Goal: Communication & Community: Answer question/provide support

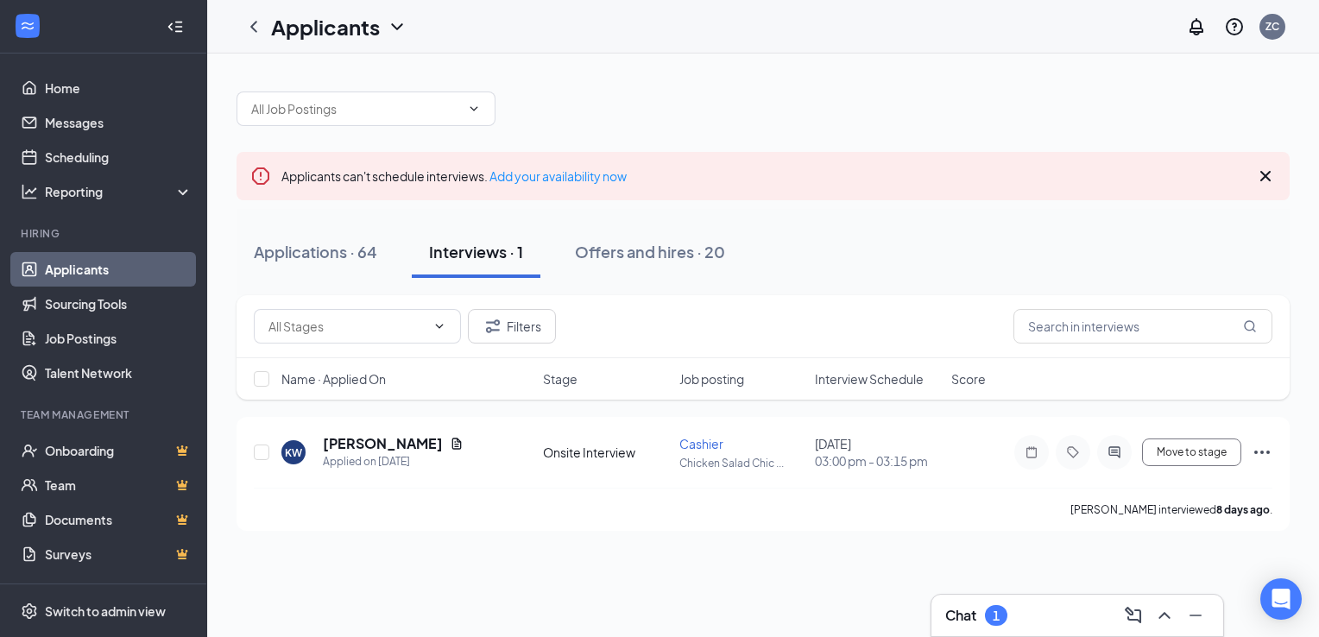
click at [999, 620] on div "1" at bounding box center [995, 615] width 7 height 15
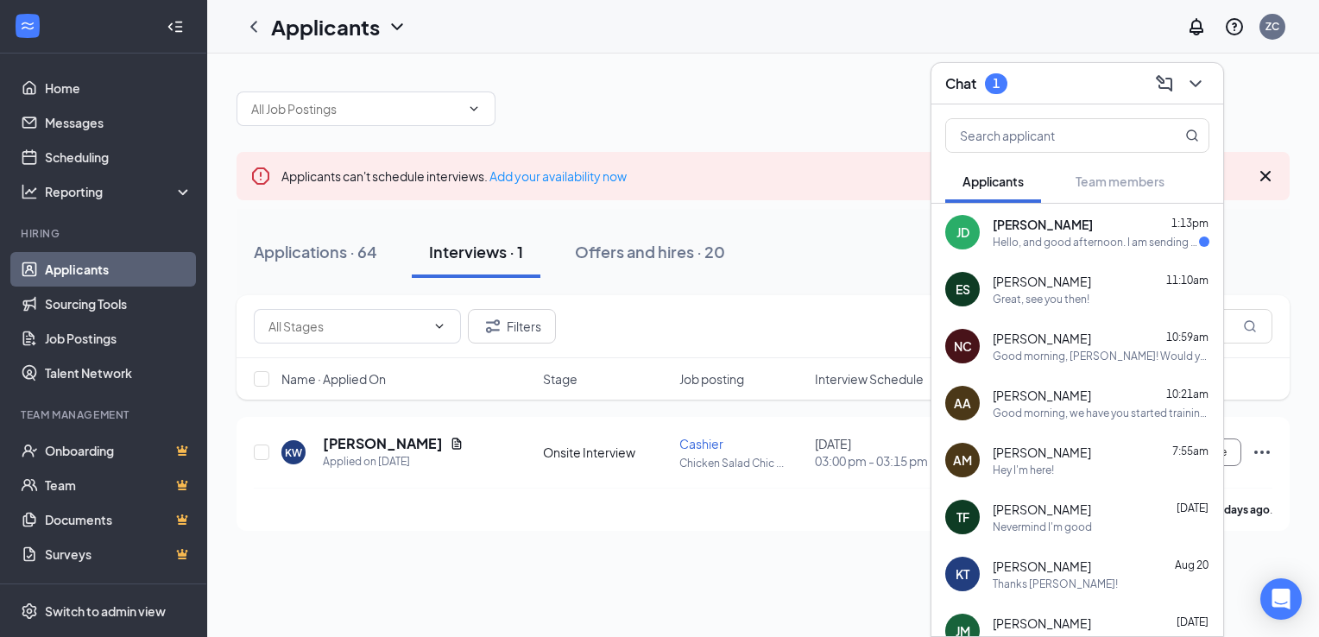
click at [1067, 233] on div "[PERSON_NAME] 1:13pm Hello, and good afternoon. I am sending this message becau…" at bounding box center [1100, 233] width 217 height 34
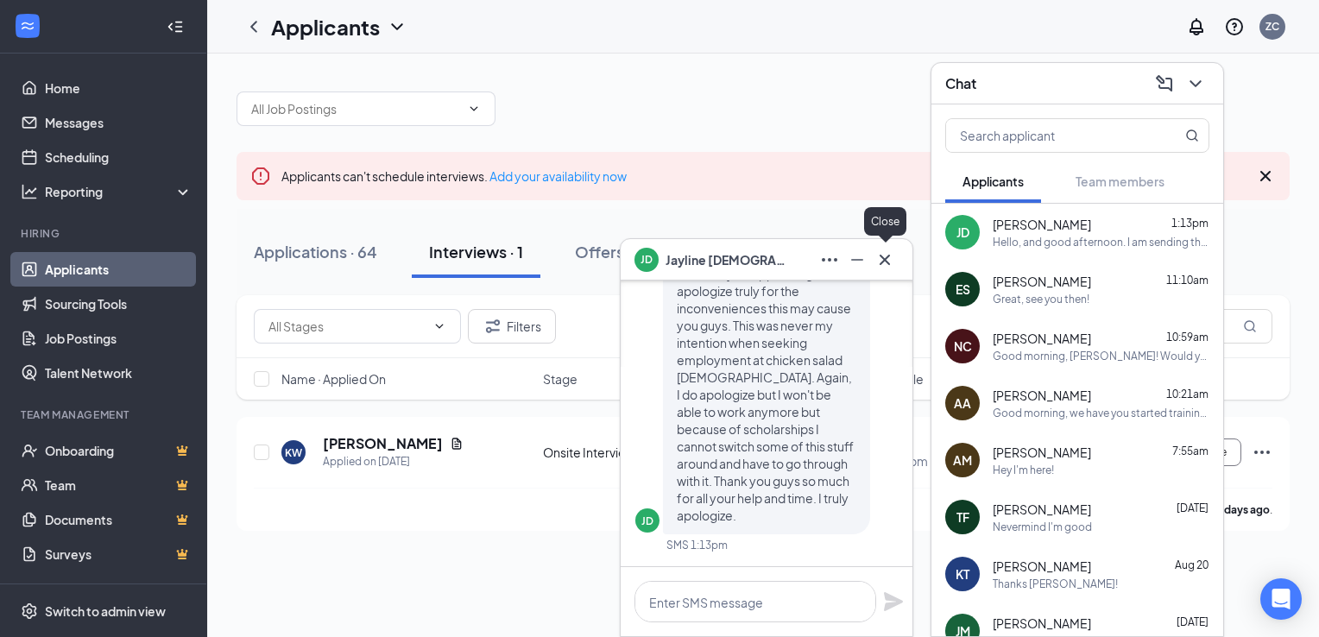
click at [891, 256] on icon "Cross" at bounding box center [884, 259] width 21 height 21
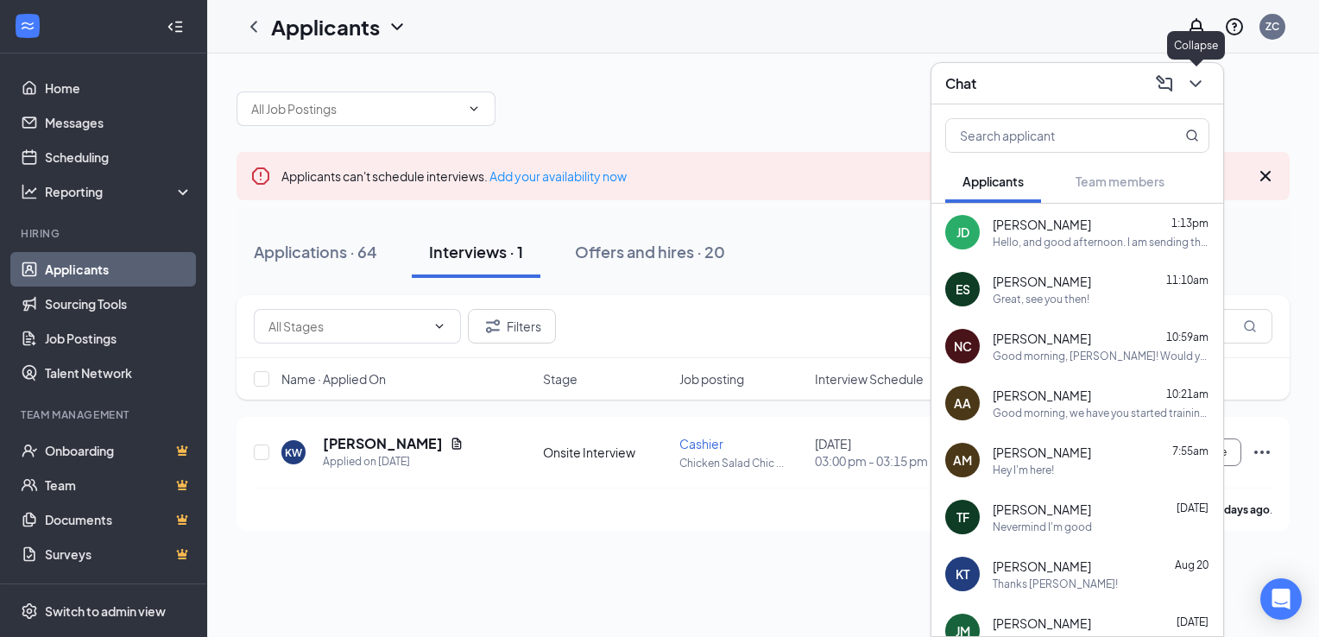
click at [1194, 82] on icon "ChevronDown" at bounding box center [1195, 83] width 21 height 21
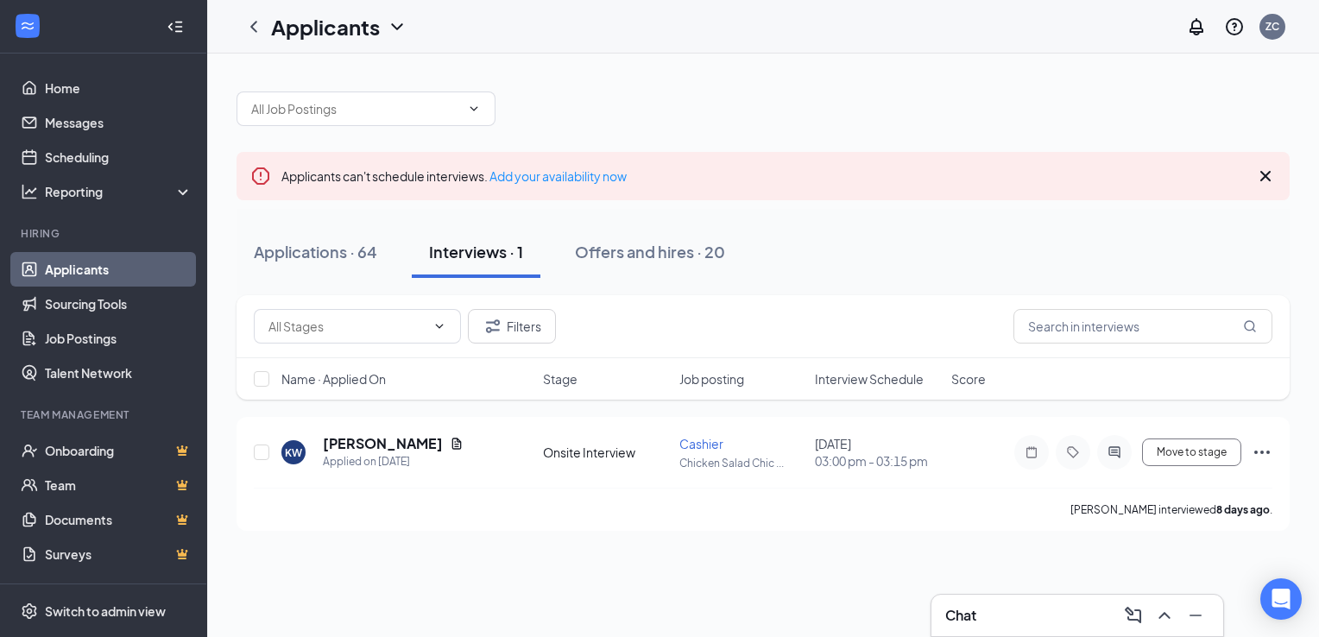
click at [419, 261] on button "Interviews · 1" at bounding box center [476, 252] width 129 height 52
click at [967, 613] on h3 "Chat" at bounding box center [960, 615] width 31 height 19
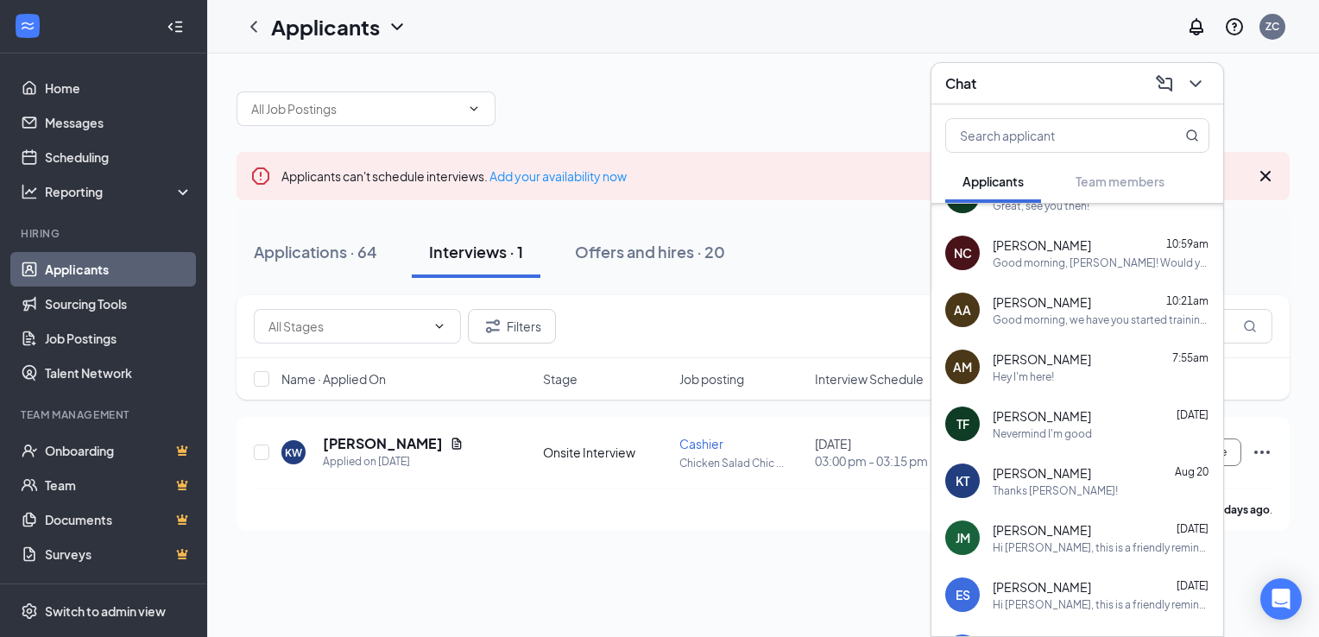
scroll to position [97, 0]
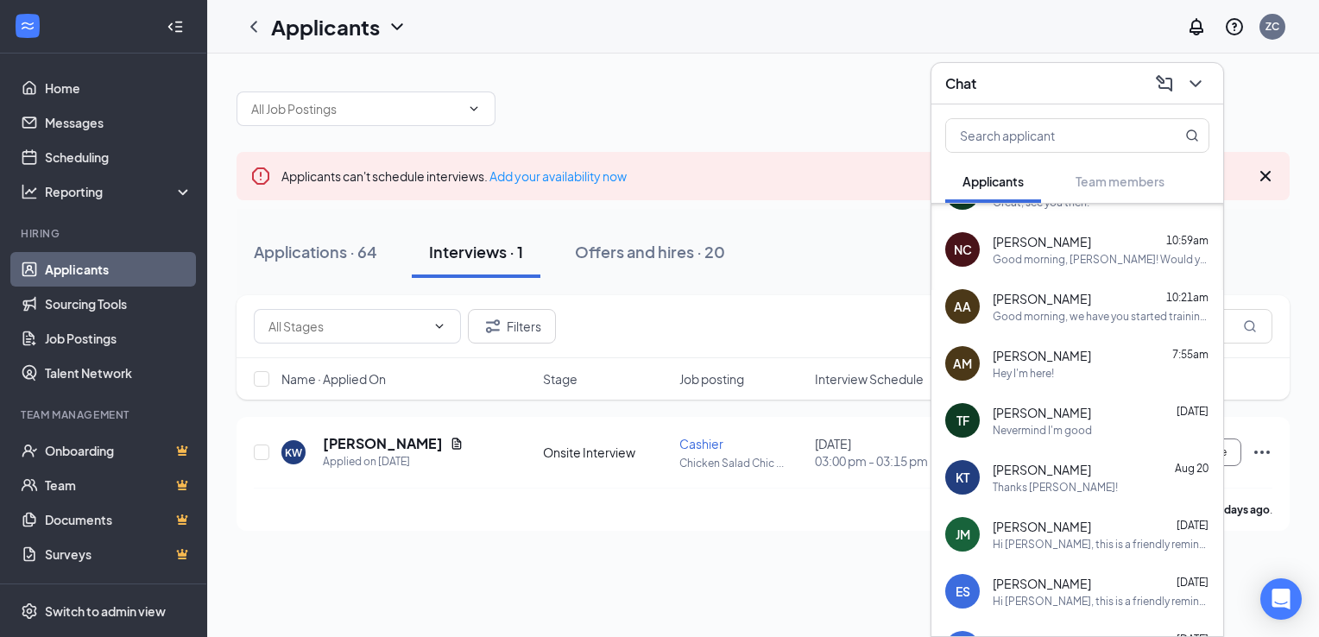
click at [1046, 416] on span "[PERSON_NAME]" at bounding box center [1041, 412] width 98 height 17
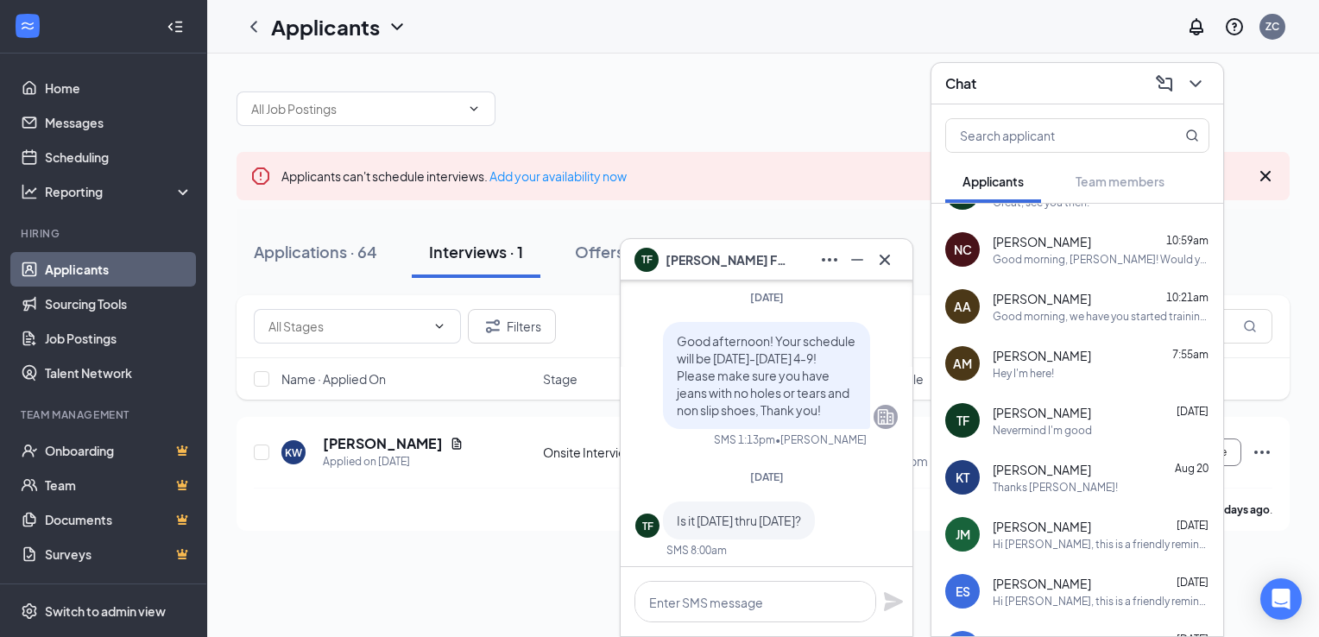
scroll to position [0, 0]
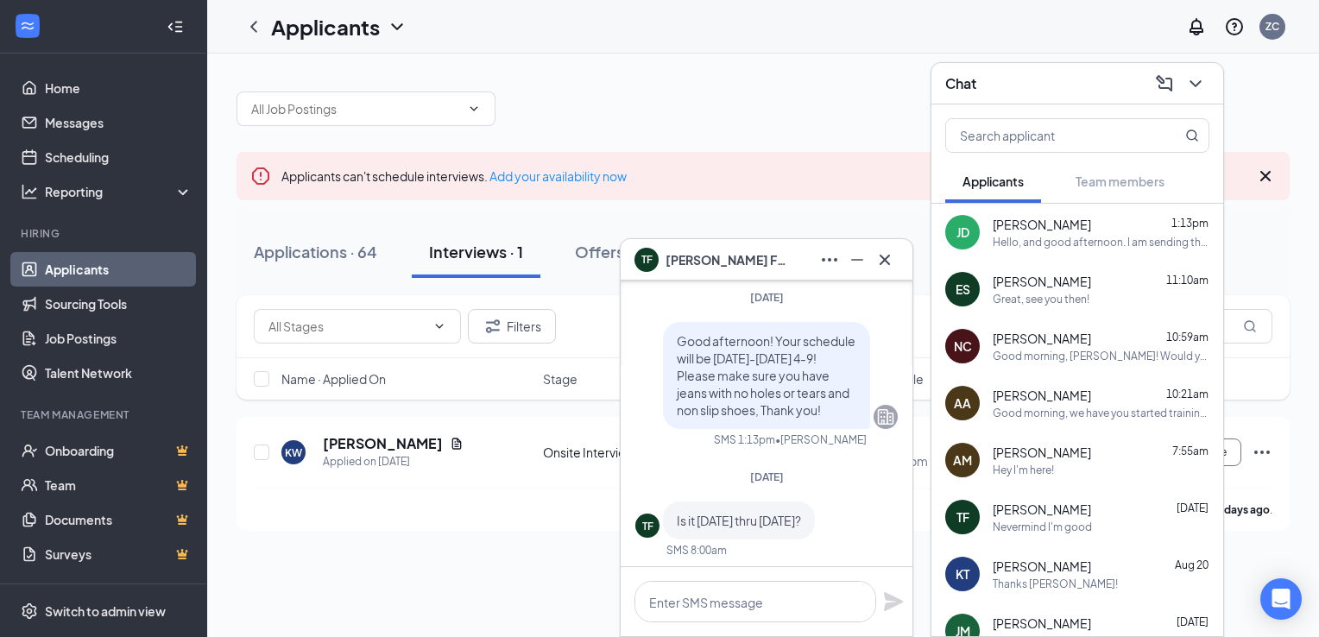
click at [1087, 250] on div "[PERSON_NAME] [PERSON_NAME] 1:13pm Hello, and good afternoon. I am sending this…" at bounding box center [1077, 232] width 292 height 57
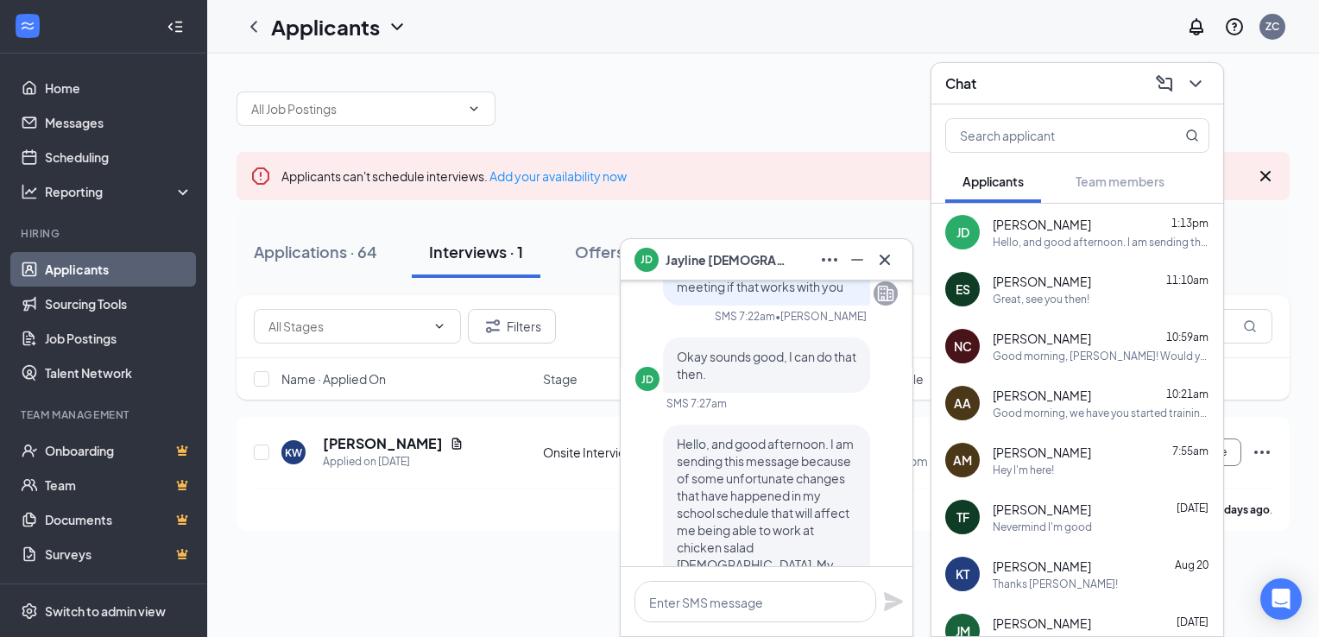
scroll to position [-1912, 0]
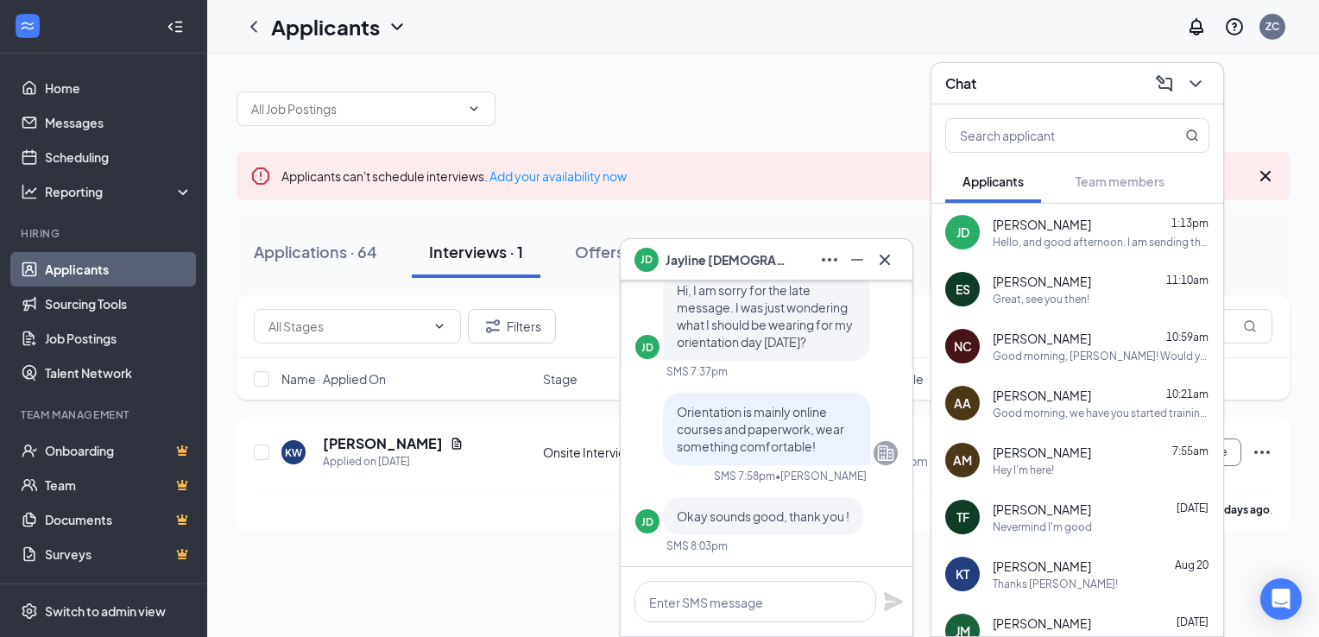
click at [1091, 239] on div "Hello, and good afternoon. I am sending this message because of some unfortunat…" at bounding box center [1100, 242] width 217 height 15
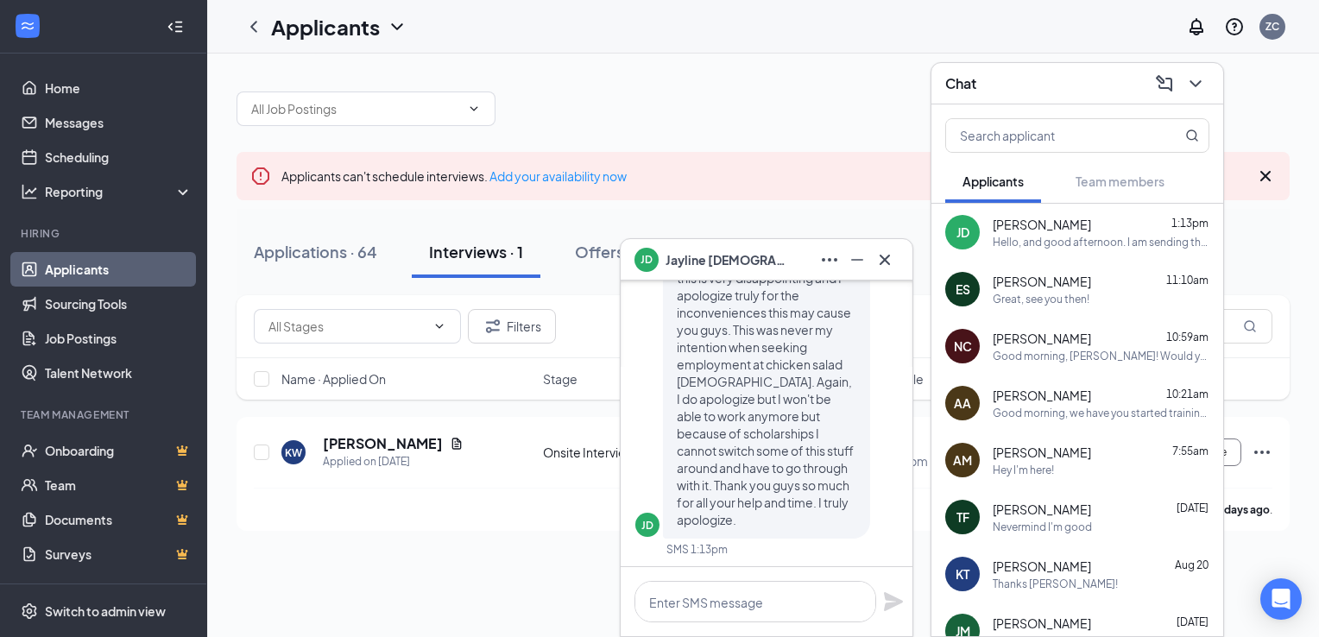
scroll to position [0, 0]
click at [888, 265] on icon "Cross" at bounding box center [884, 259] width 21 height 21
